Goal: Information Seeking & Learning: Learn about a topic

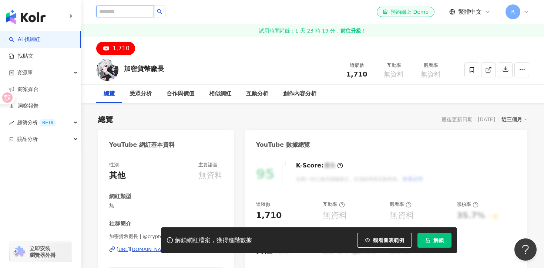
click at [126, 10] on input "search" at bounding box center [125, 12] width 58 height 12
click at [40, 42] on link "AI 找網紅" at bounding box center [24, 39] width 31 height 7
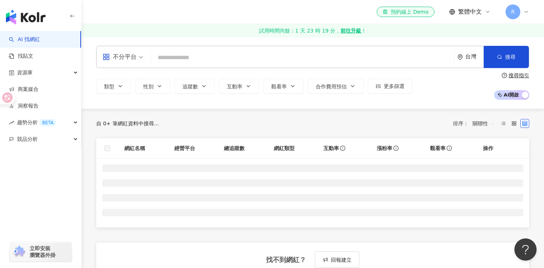
click at [228, 57] on input "search" at bounding box center [303, 58] width 298 height 14
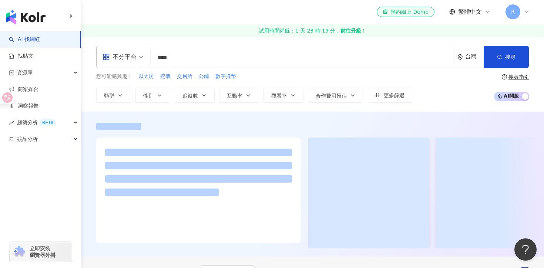
type input "****"
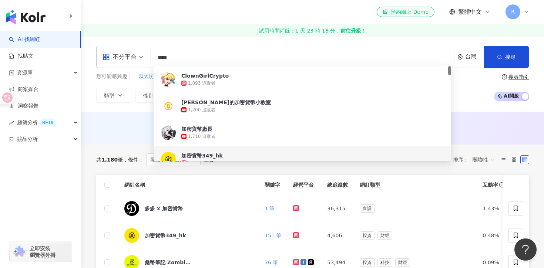
click at [513, 144] on div "AI 推薦 ： 無結果，請嘗試搜尋其他語言關鍵字或條件" at bounding box center [312, 128] width 463 height 33
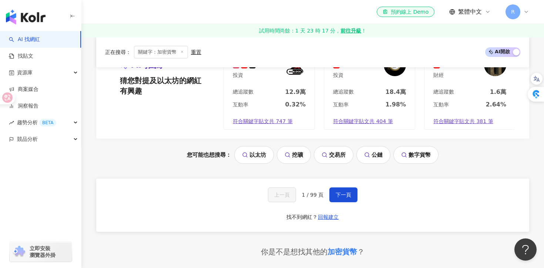
scroll to position [498, 0]
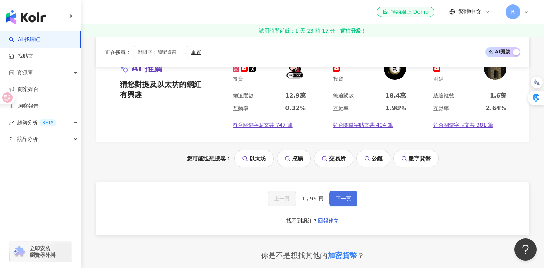
click at [353, 191] on button "下一頁" at bounding box center [344, 198] width 28 height 15
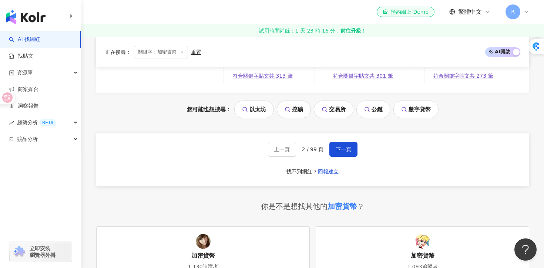
scroll to position [541, 0]
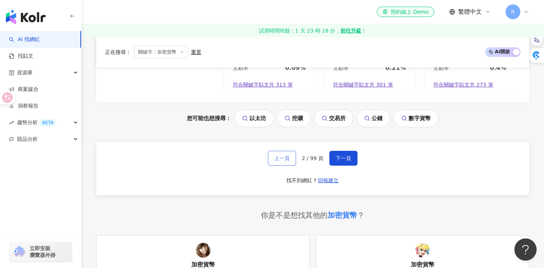
click at [283, 156] on span "上一頁" at bounding box center [282, 159] width 16 height 6
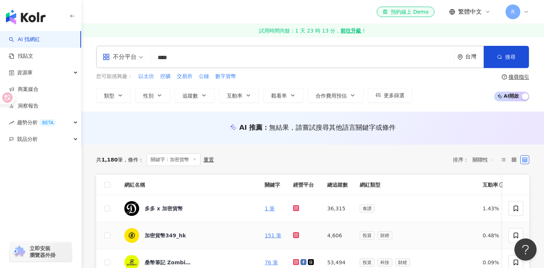
scroll to position [184, 0]
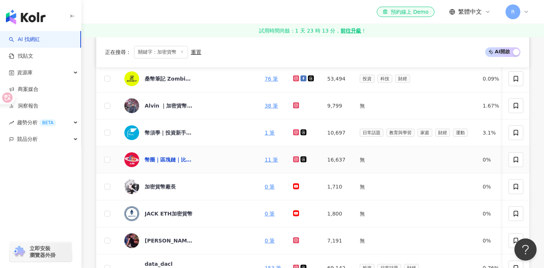
click at [156, 159] on div "幣圈｜區塊鏈｜比特幣｜合約｜加密貨幣分析師" at bounding box center [169, 159] width 48 height 7
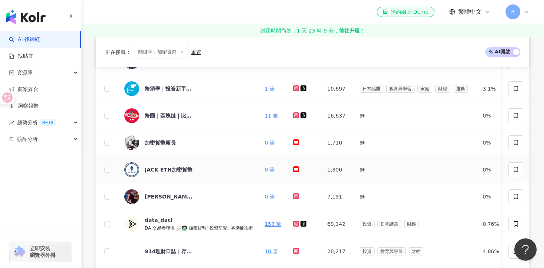
scroll to position [236, 0]
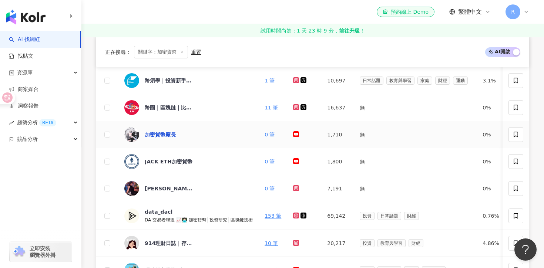
click at [160, 134] on div "加密貨幣廠長" at bounding box center [160, 134] width 31 height 7
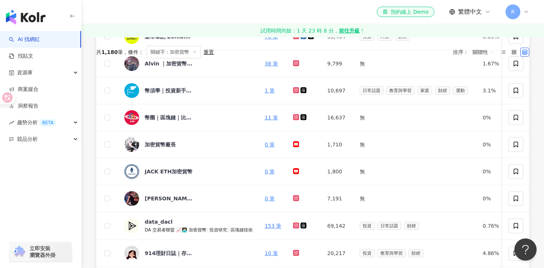
scroll to position [0, 0]
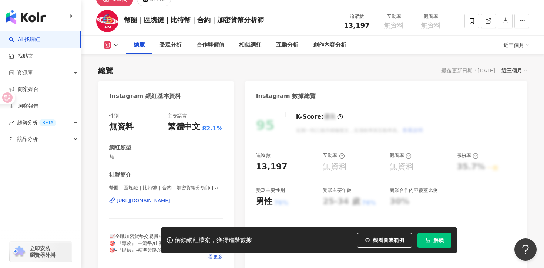
scroll to position [54, 0]
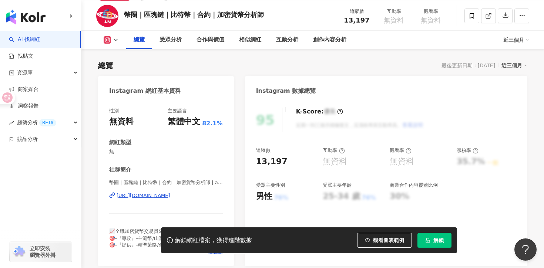
click at [170, 196] on div "[URL][DOMAIN_NAME]" at bounding box center [144, 196] width 54 height 7
